Goal: Communication & Community: Answer question/provide support

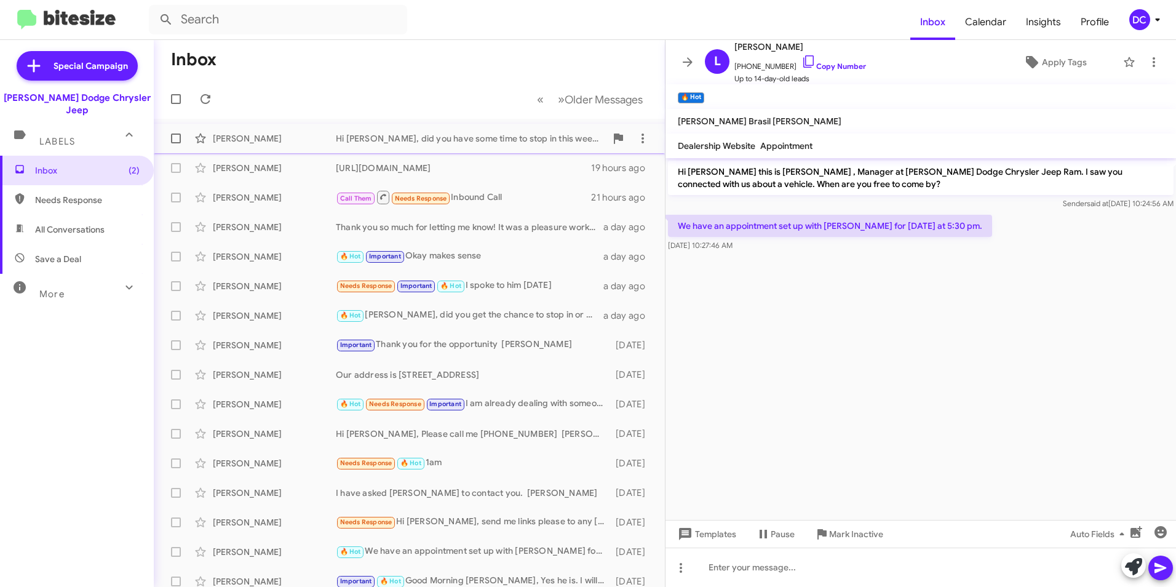
click at [325, 133] on div "[PERSON_NAME]" at bounding box center [274, 138] width 123 height 12
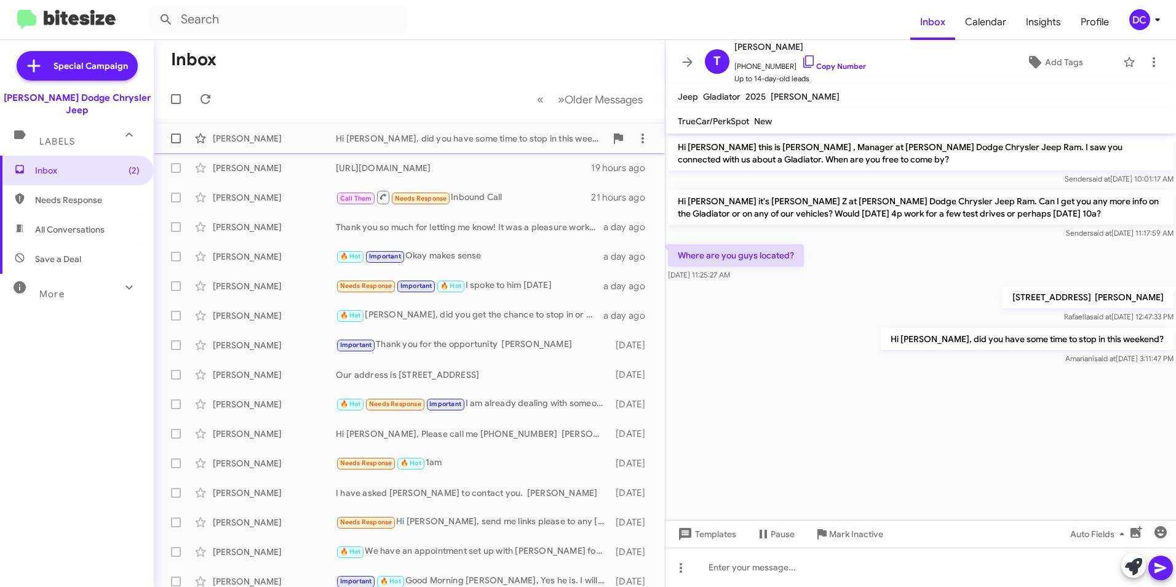
click at [453, 136] on div "Hi [PERSON_NAME], did you have some time to stop in this weekend?" at bounding box center [471, 138] width 270 height 12
click at [558, 97] on span "»" at bounding box center [561, 99] width 7 height 15
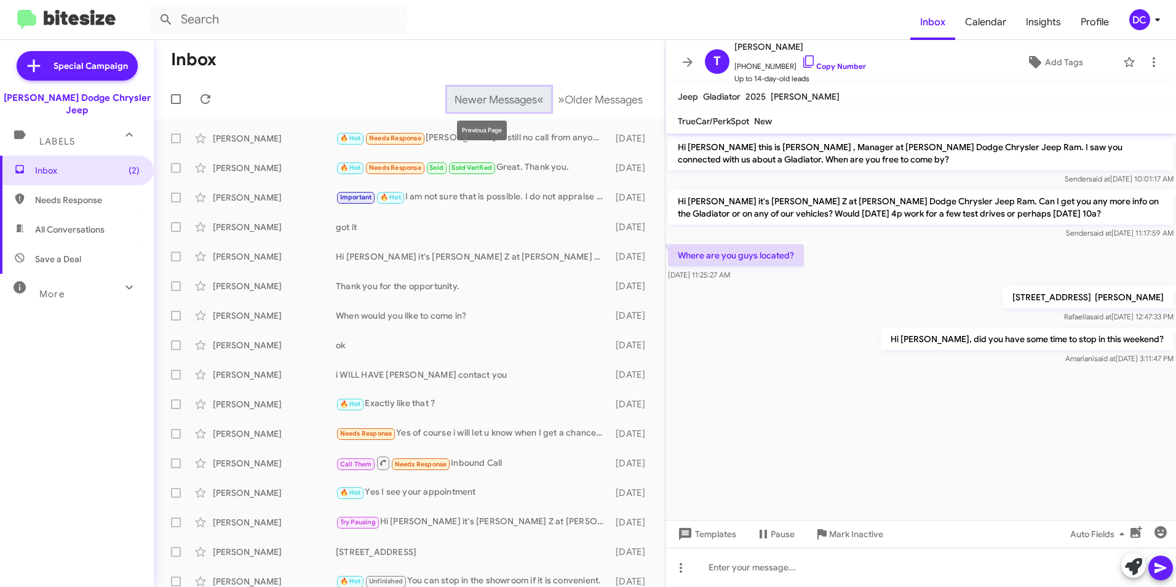
click at [537, 99] on span "«" at bounding box center [540, 99] width 7 height 15
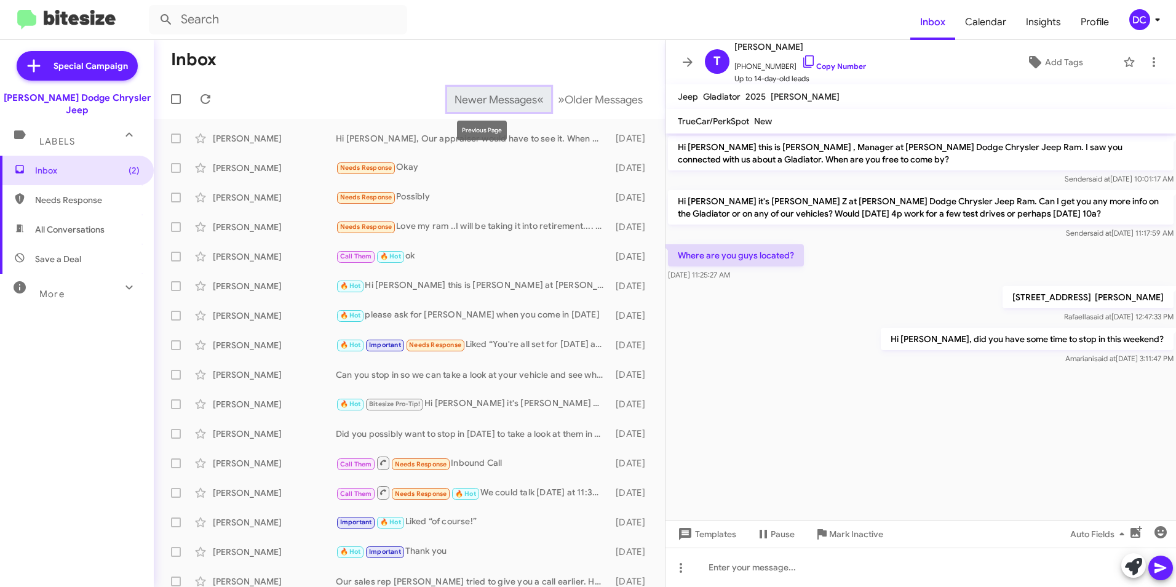
click at [537, 99] on span "«" at bounding box center [540, 99] width 7 height 15
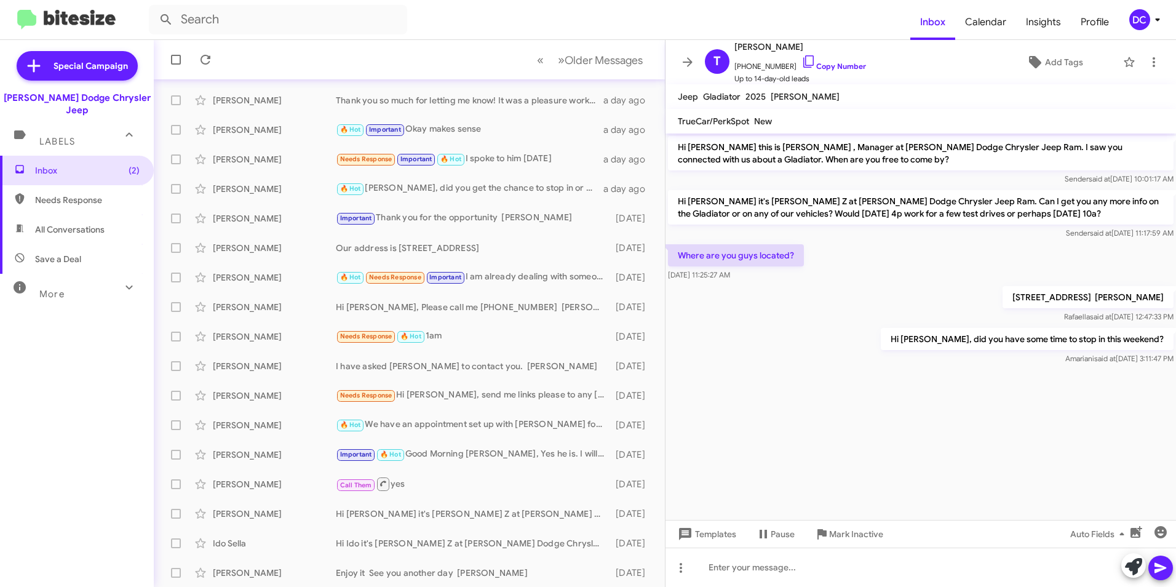
scroll to position [127, 0]
click at [542, 272] on div "🔥 Hot Needs Response Important I am already dealing with someone" at bounding box center [471, 276] width 270 height 14
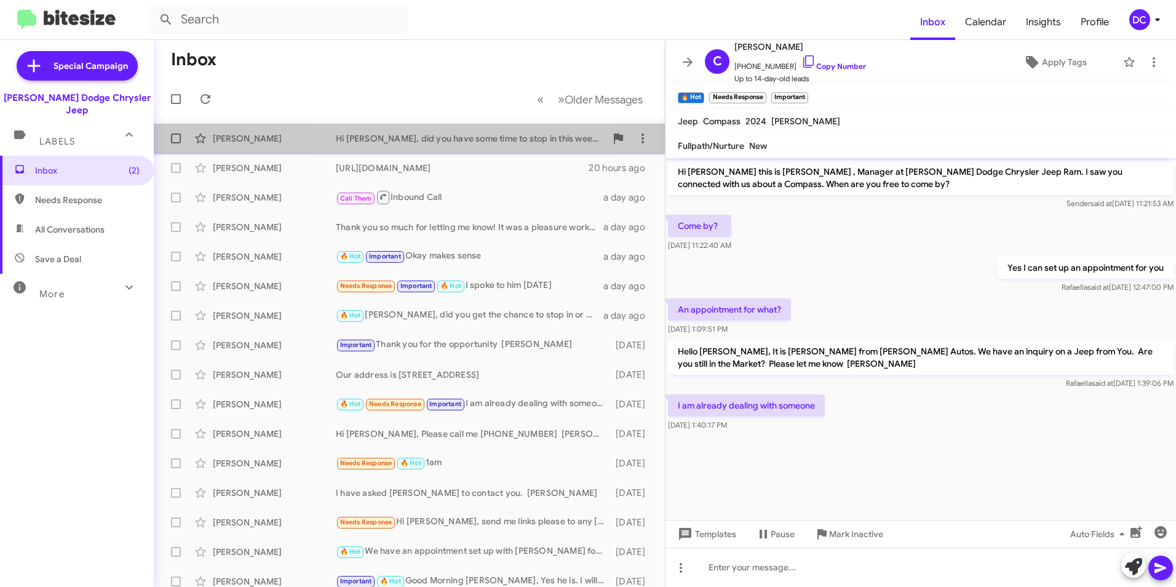
click at [467, 141] on div "Hi [PERSON_NAME], did you have some time to stop in this weekend?" at bounding box center [471, 138] width 270 height 12
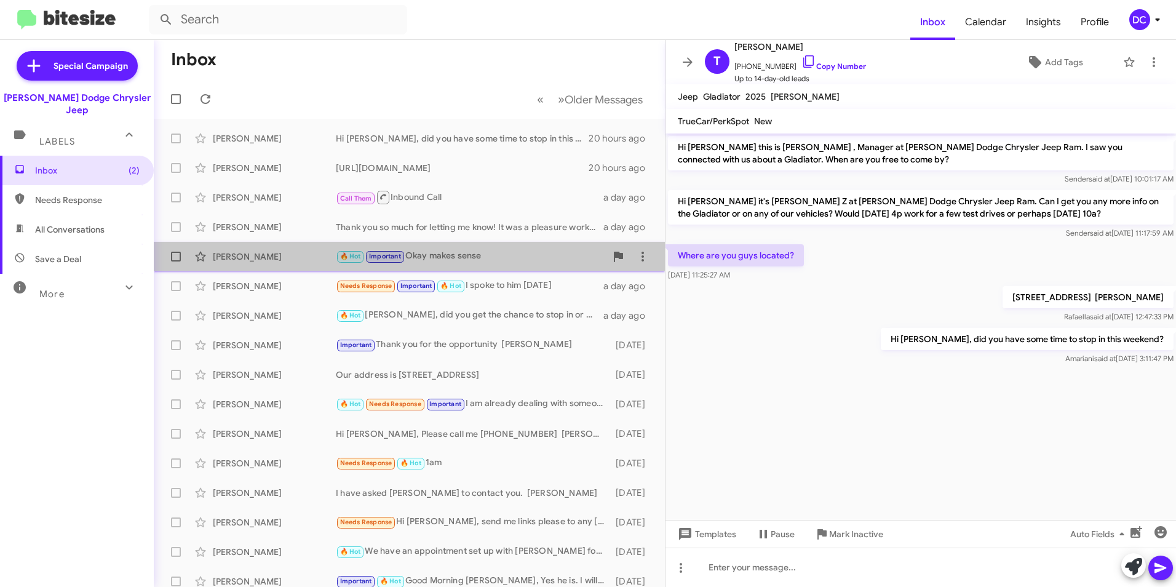
click at [499, 254] on div "🔥 Hot Important Okay makes sense" at bounding box center [471, 256] width 270 height 14
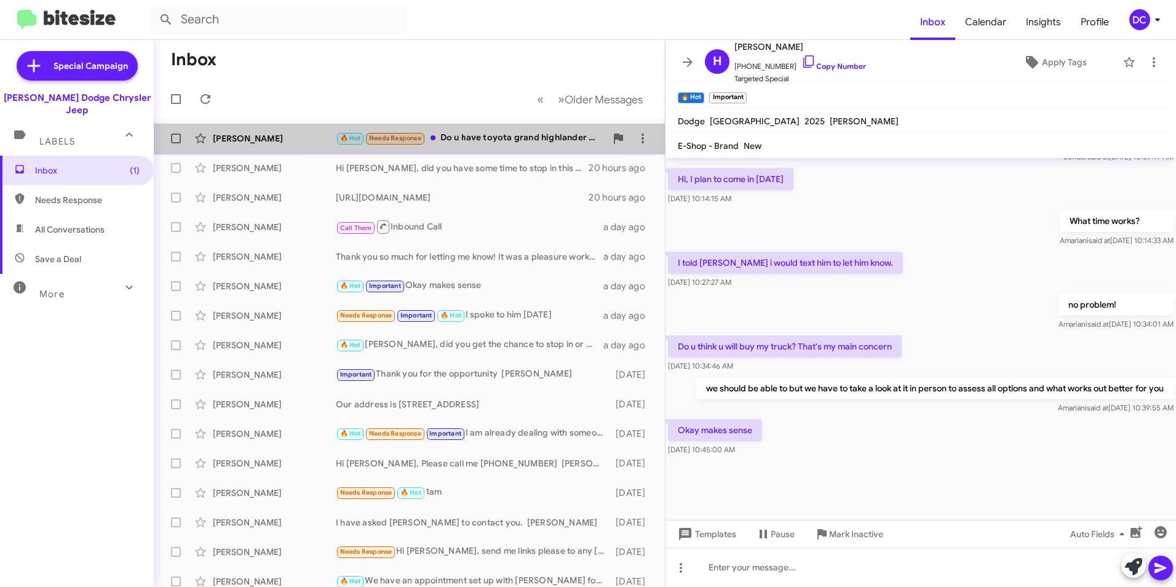
click at [479, 138] on div "🔥 Hot Needs Response Do u have toyota grand highlander hybrid max platinum 2024…" at bounding box center [471, 138] width 270 height 14
